Goal: Transaction & Acquisition: Purchase product/service

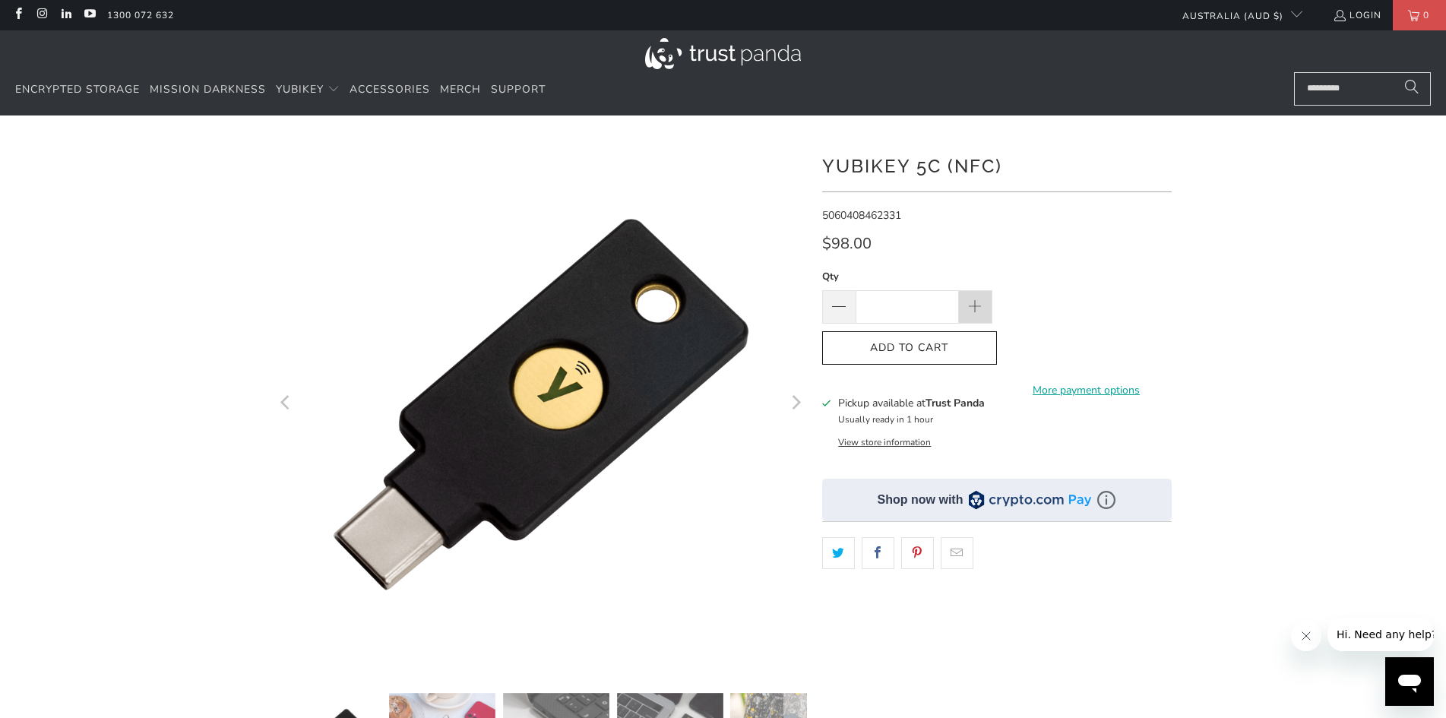
click at [976, 313] on span at bounding box center [975, 307] width 17 height 17
type input "*"
click at [953, 344] on span "Add to Cart" at bounding box center [909, 348] width 143 height 13
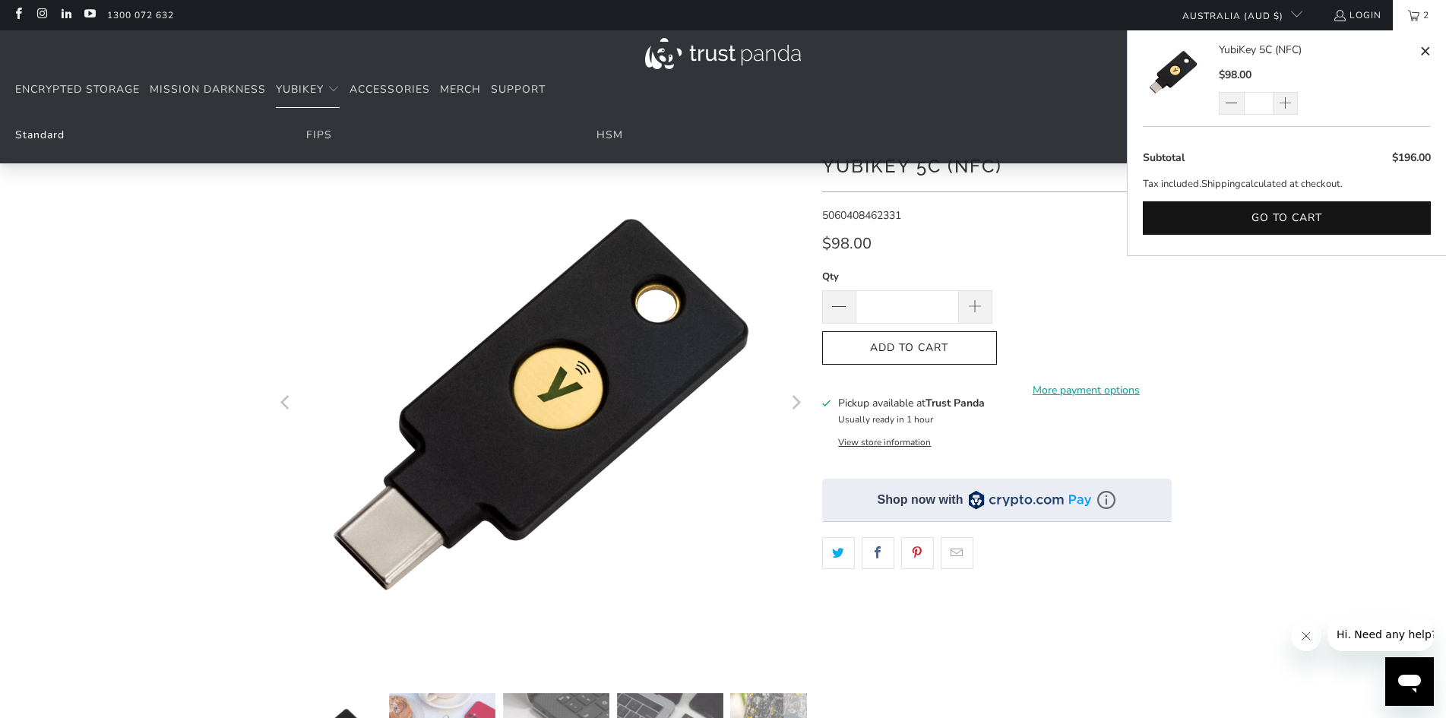
click at [35, 132] on link "Standard" at bounding box center [39, 135] width 49 height 14
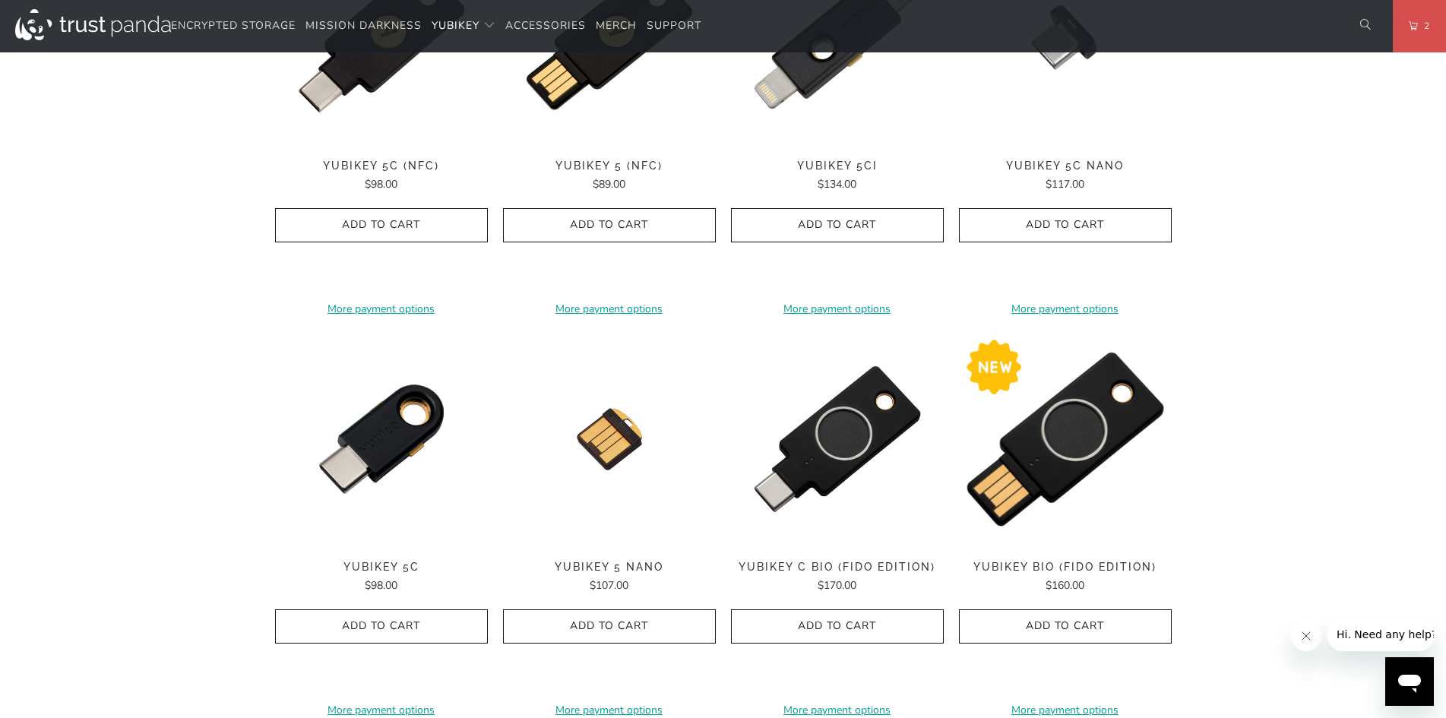
scroll to position [684, 0]
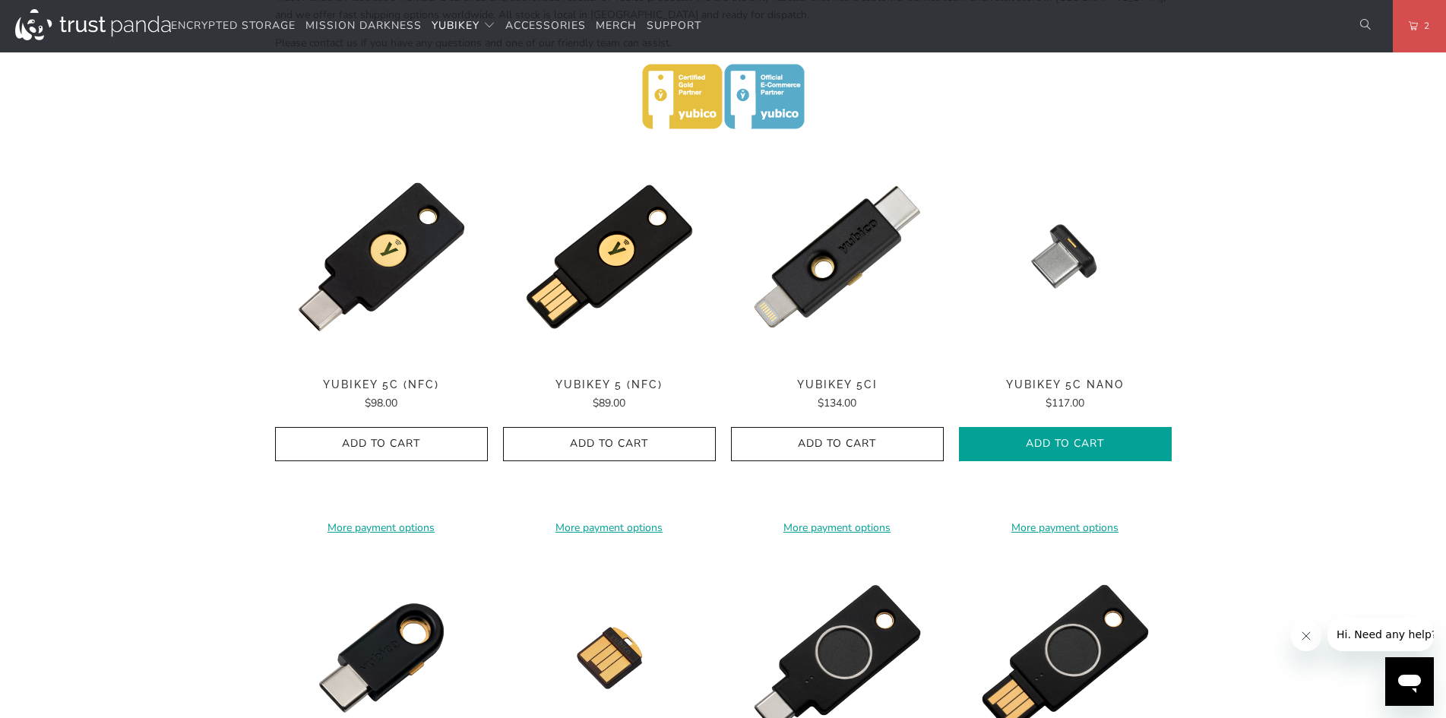
click at [1066, 443] on icon "button" at bounding box center [1065, 444] width 24 height 24
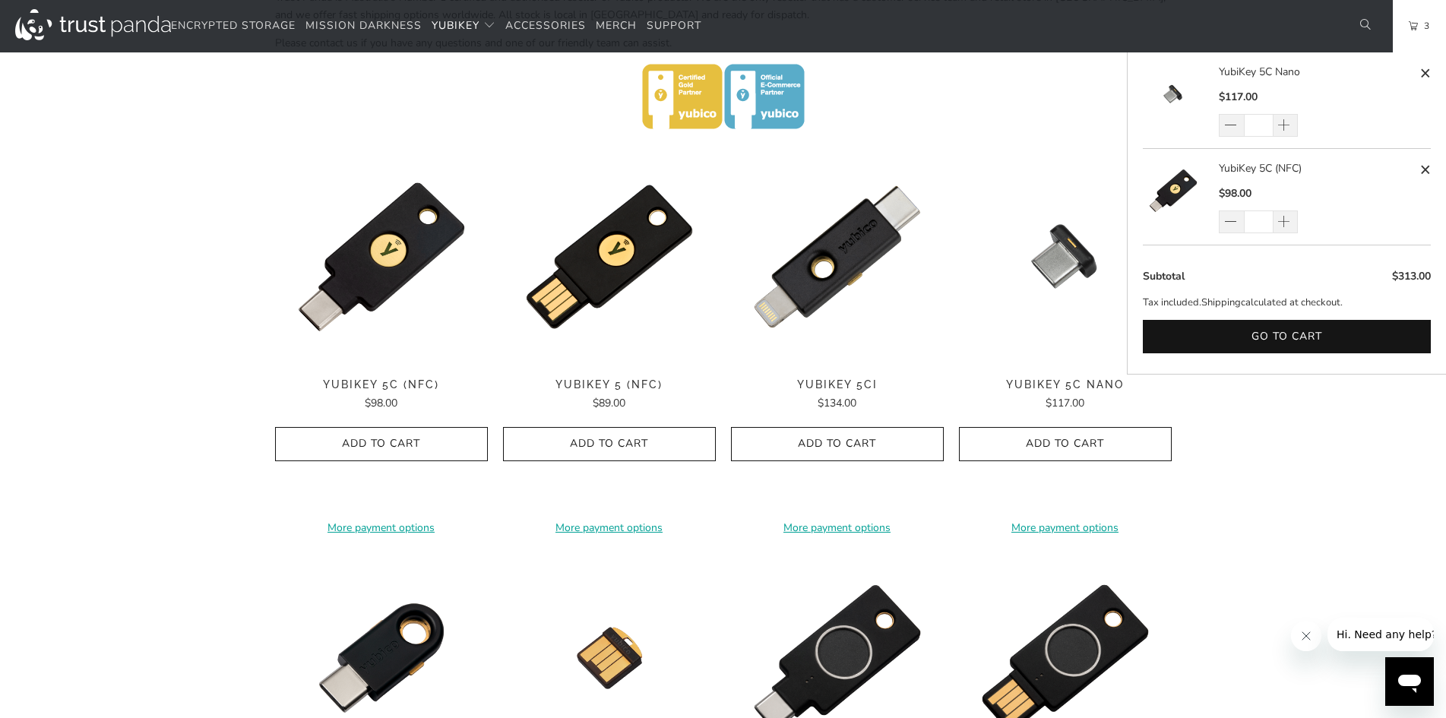
click at [1419, 31] on span "3" at bounding box center [1424, 25] width 12 height 17
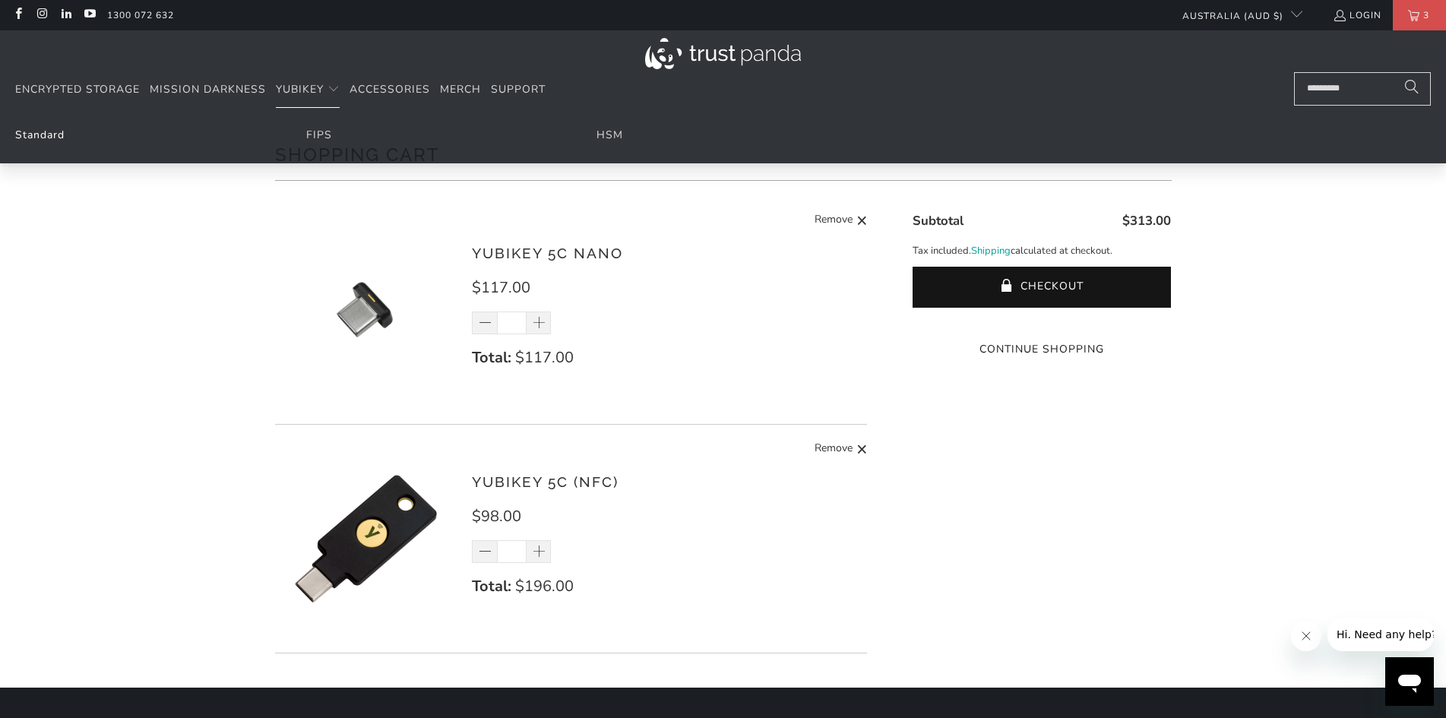
click at [45, 134] on link "Standard" at bounding box center [39, 135] width 49 height 14
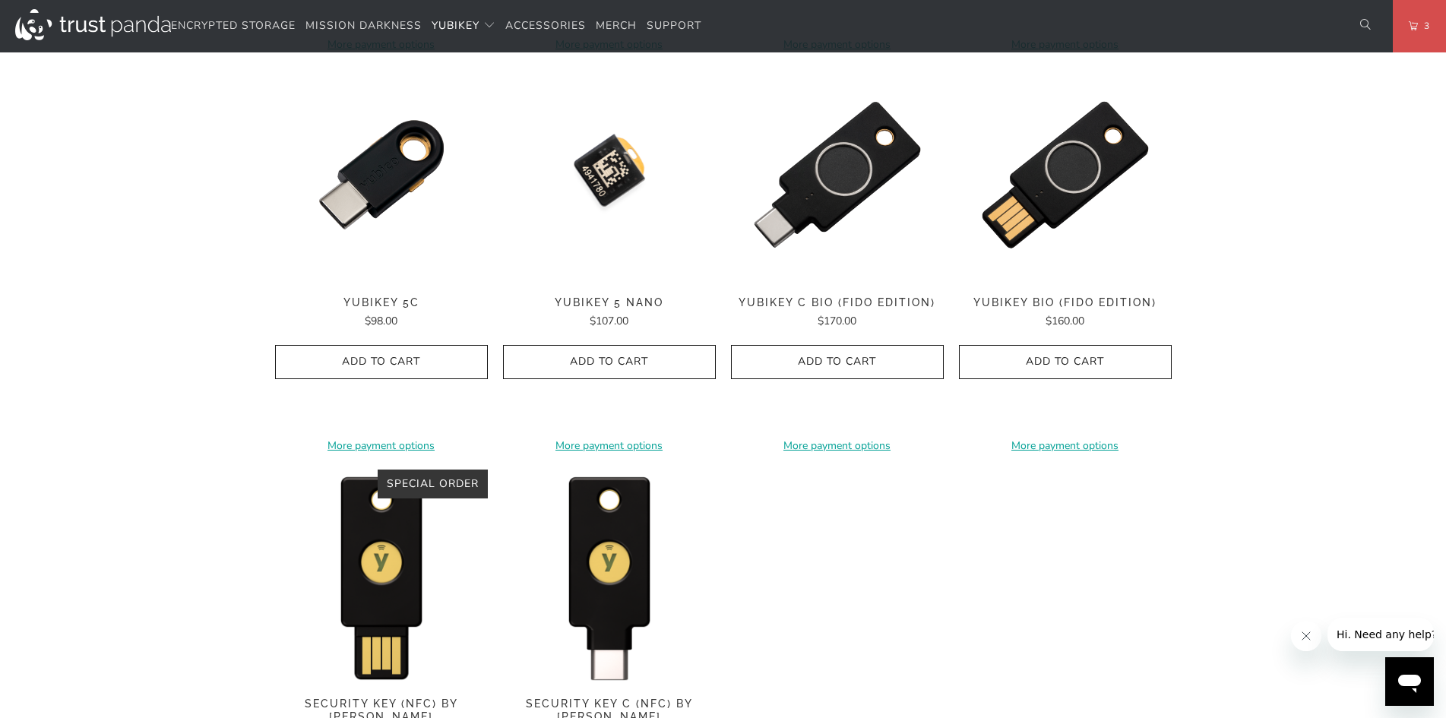
scroll to position [1292, 0]
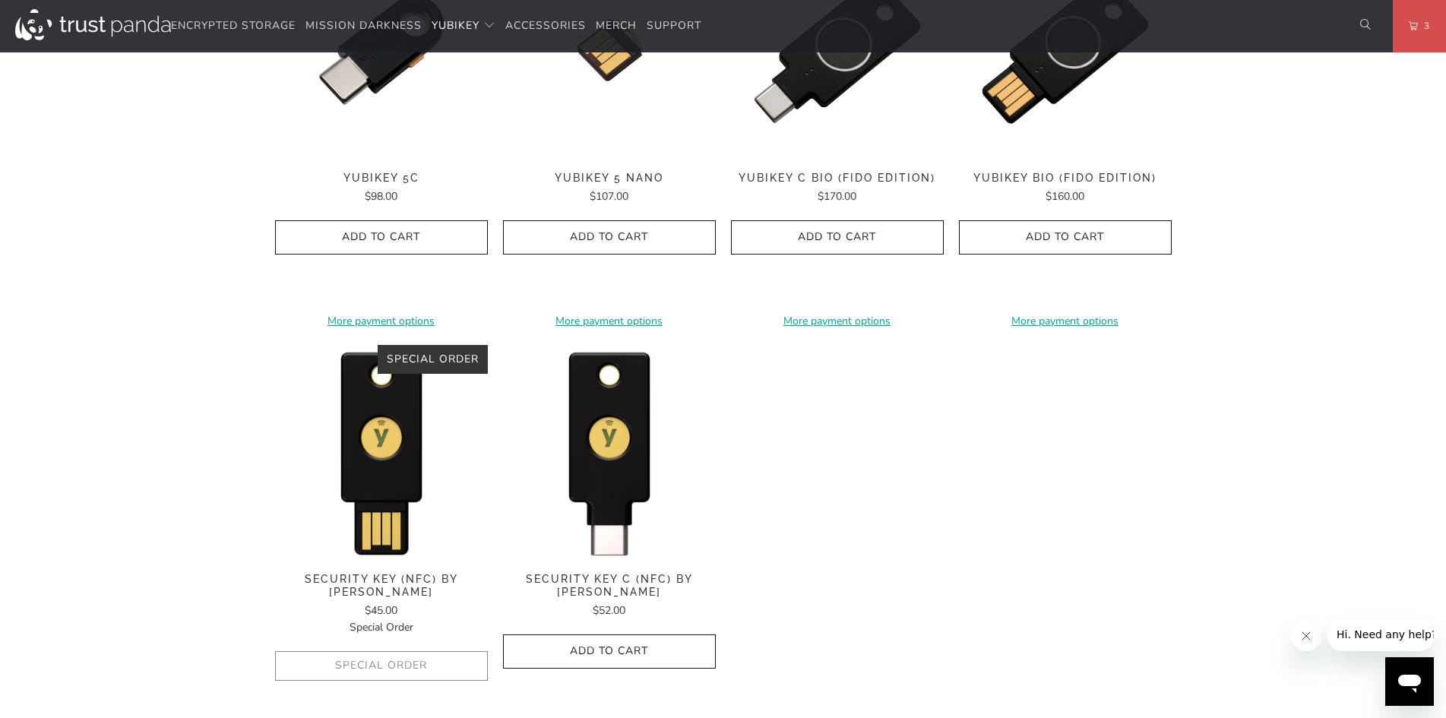
click at [1111, 662] on div "**********" at bounding box center [723, 157] width 897 height 1229
